Goal: Find specific page/section: Find specific page/section

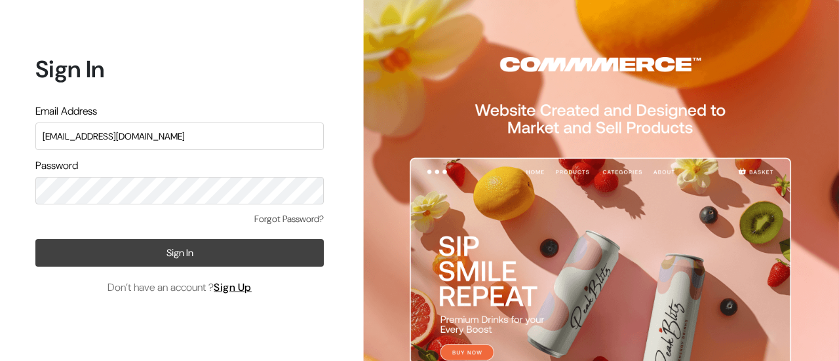
click at [185, 252] on button "Sign In" at bounding box center [179, 253] width 288 height 28
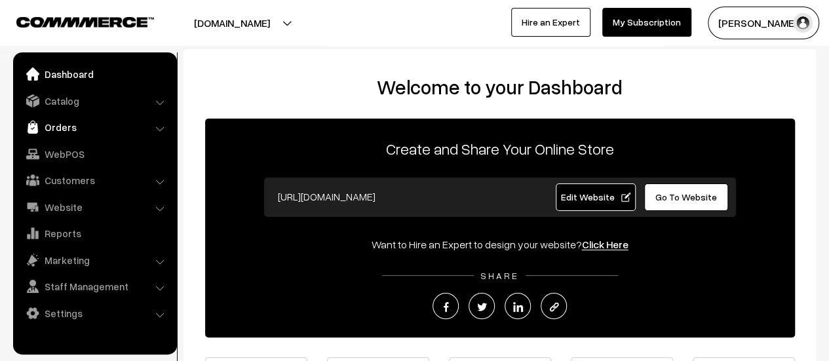
click at [62, 127] on link "Orders" at bounding box center [94, 127] width 156 height 24
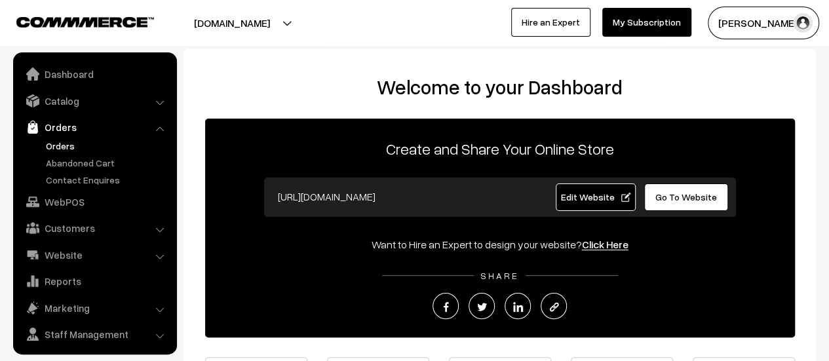
click at [62, 148] on link "Orders" at bounding box center [108, 146] width 130 height 14
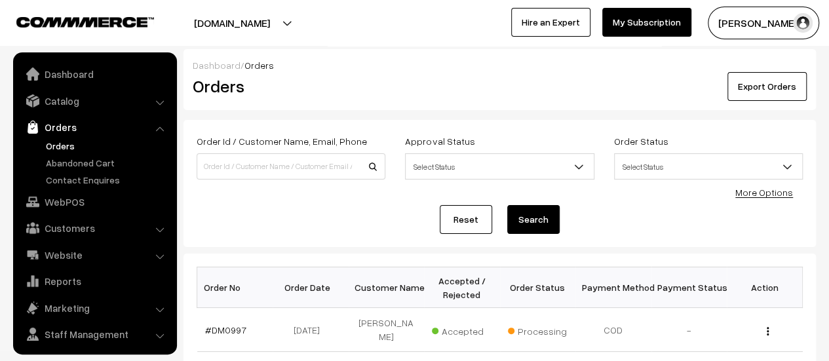
scroll to position [30, 0]
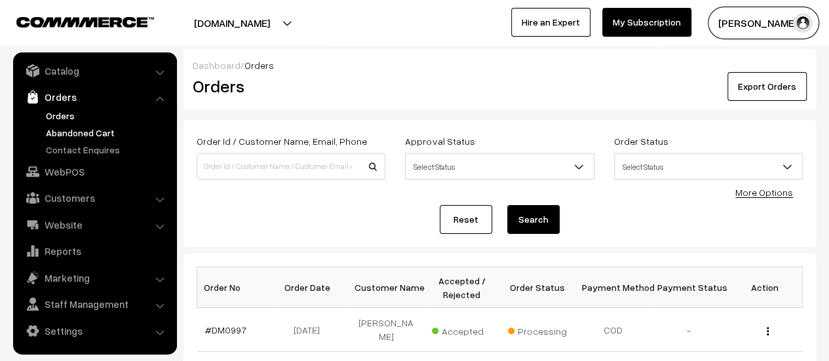
click at [66, 133] on link "Abandoned Cart" at bounding box center [108, 133] width 130 height 14
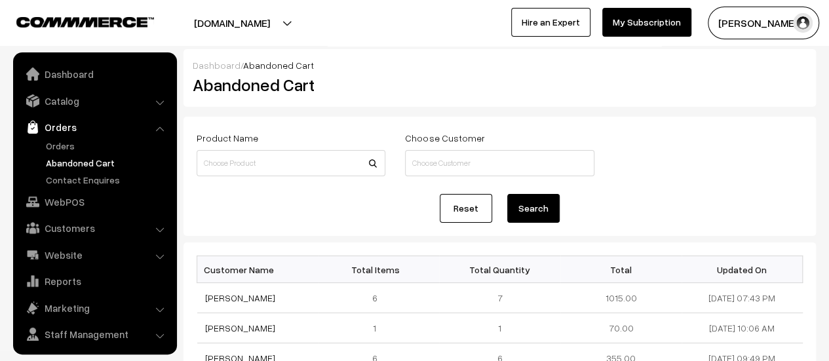
scroll to position [30, 0]
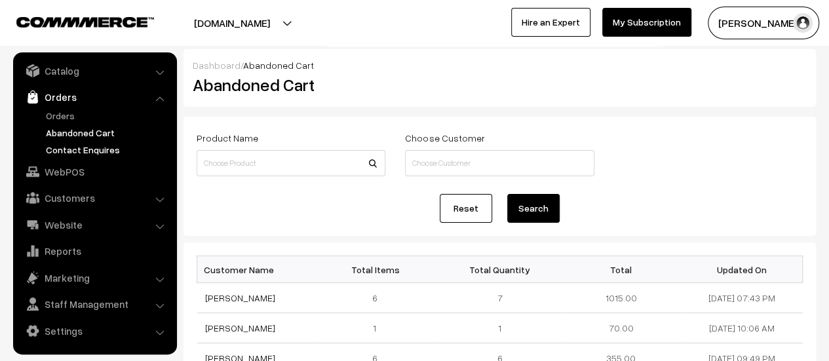
click at [92, 145] on link "Contact Enquires" at bounding box center [108, 150] width 130 height 14
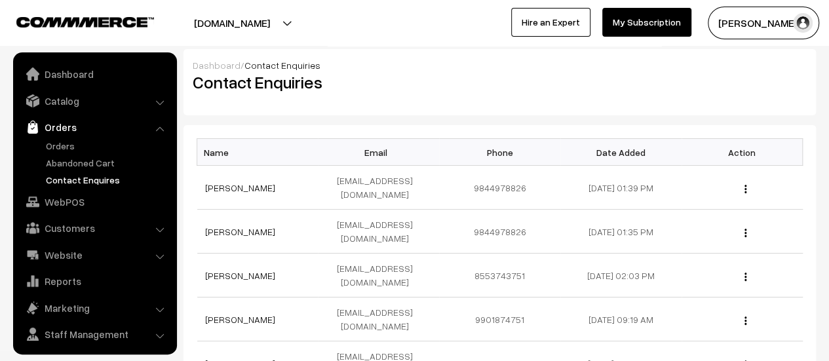
scroll to position [30, 0]
